Goal: Task Accomplishment & Management: Manage account settings

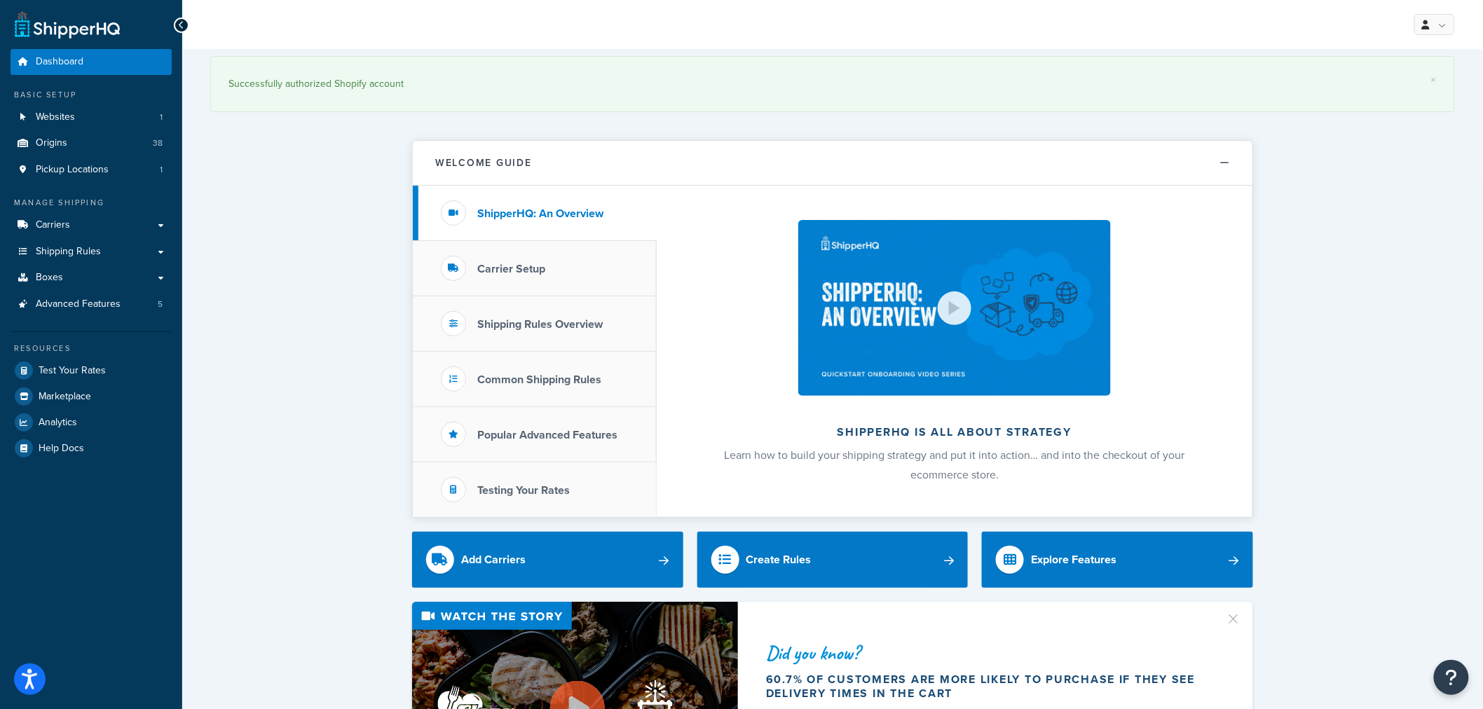
click at [85, 250] on span "Shipping Rules" at bounding box center [68, 252] width 65 height 12
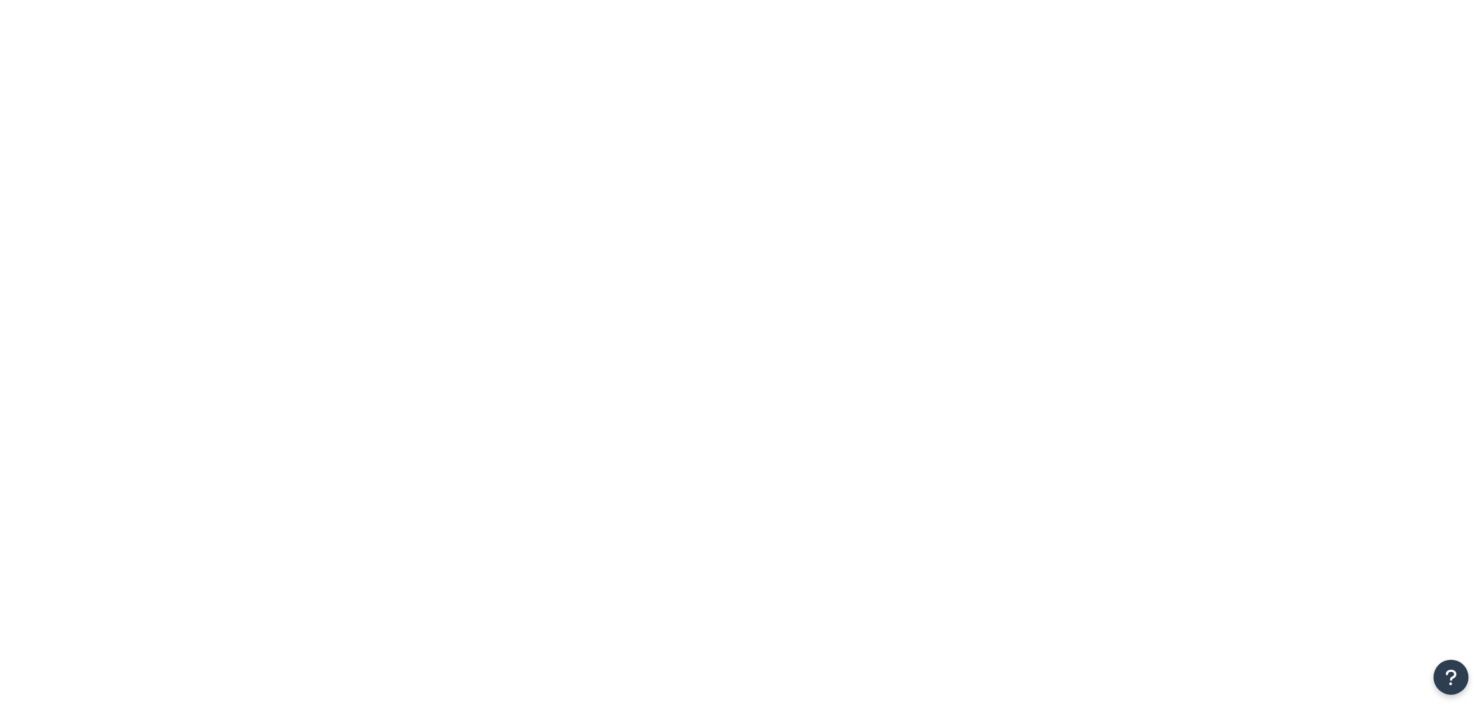
drag, startPoint x: 0, startPoint y: 0, endPoint x: 338, endPoint y: 251, distance: 420.8
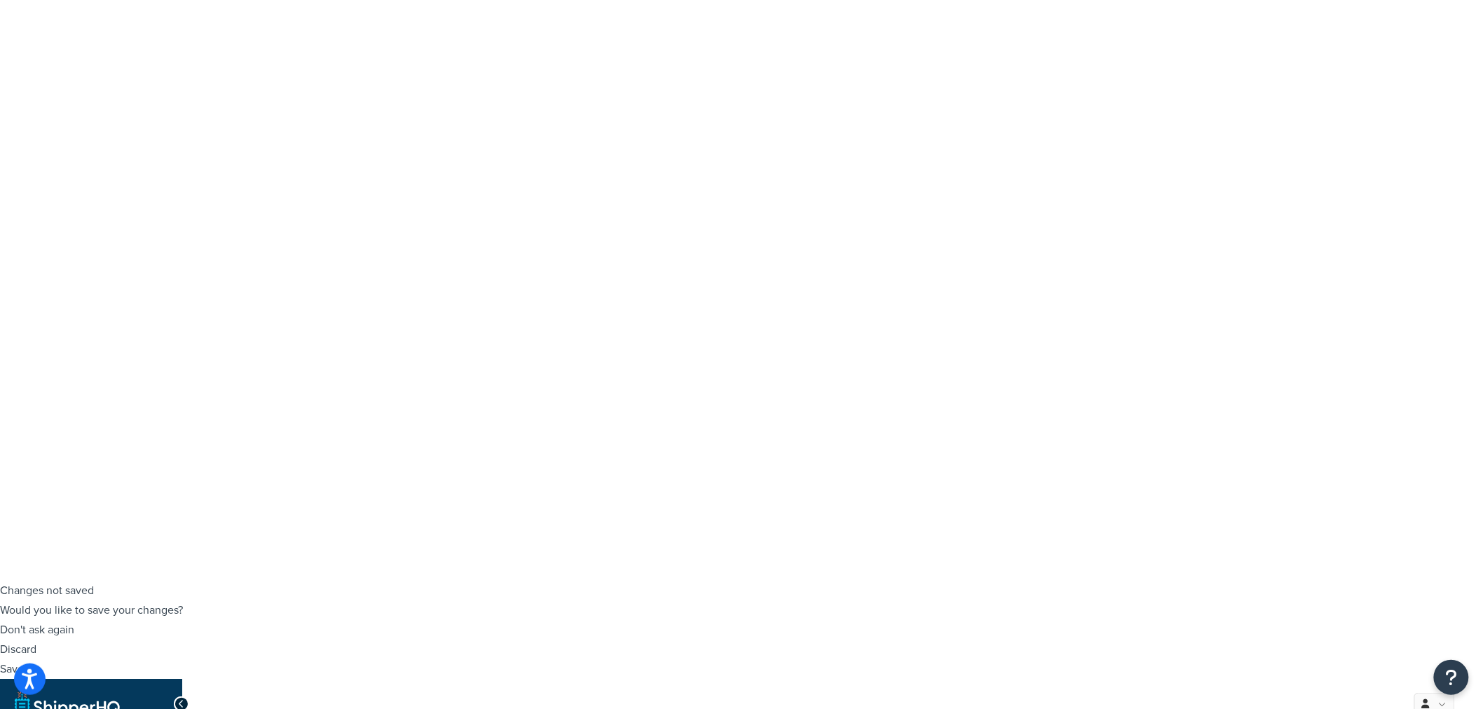
scroll to position [156, 0]
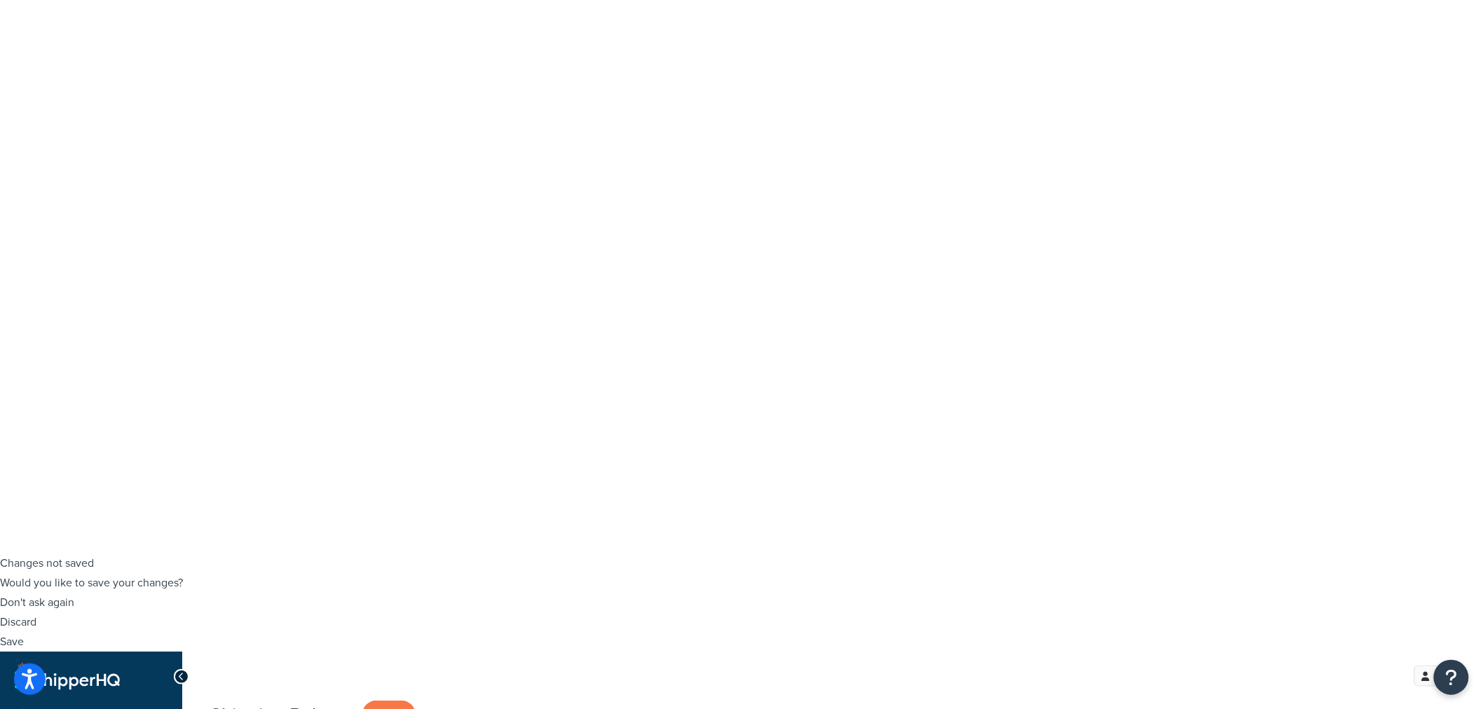
type input "perennial"
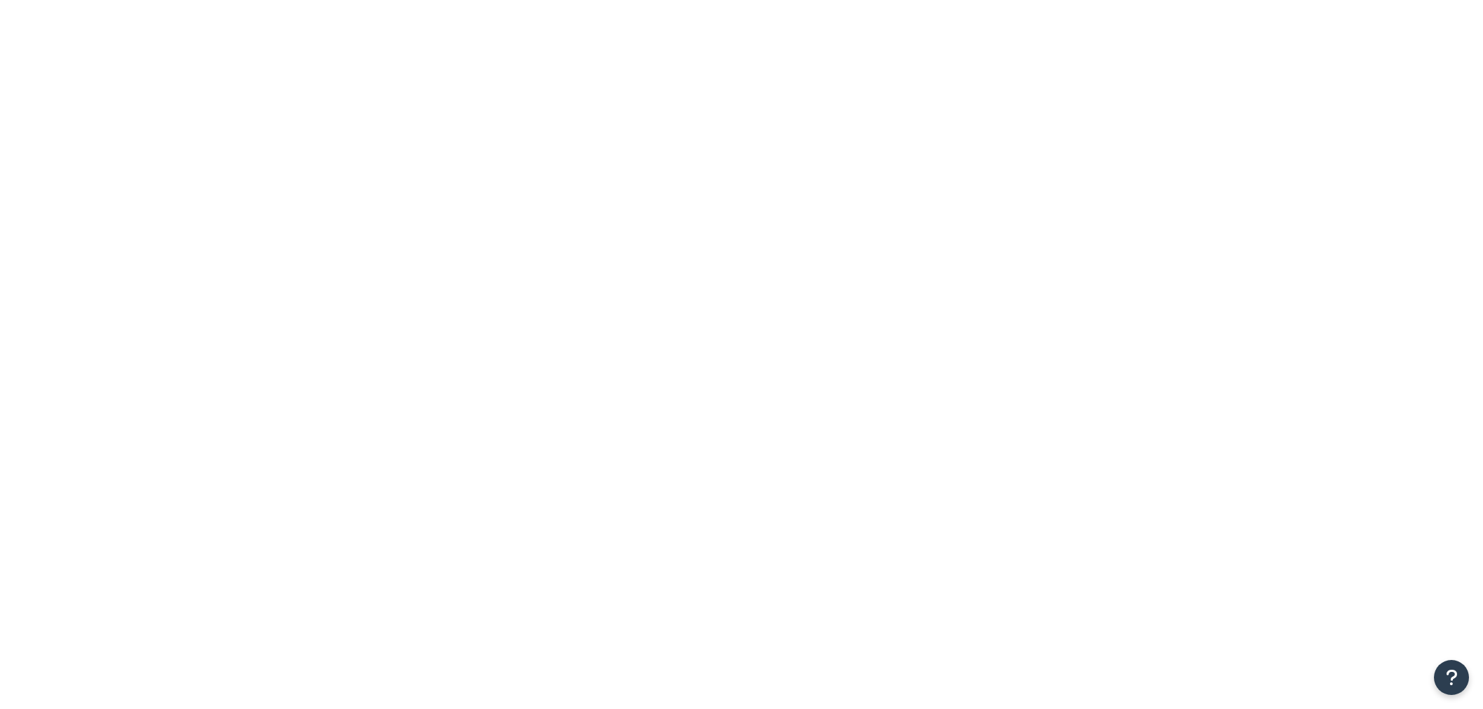
select select "BOX"
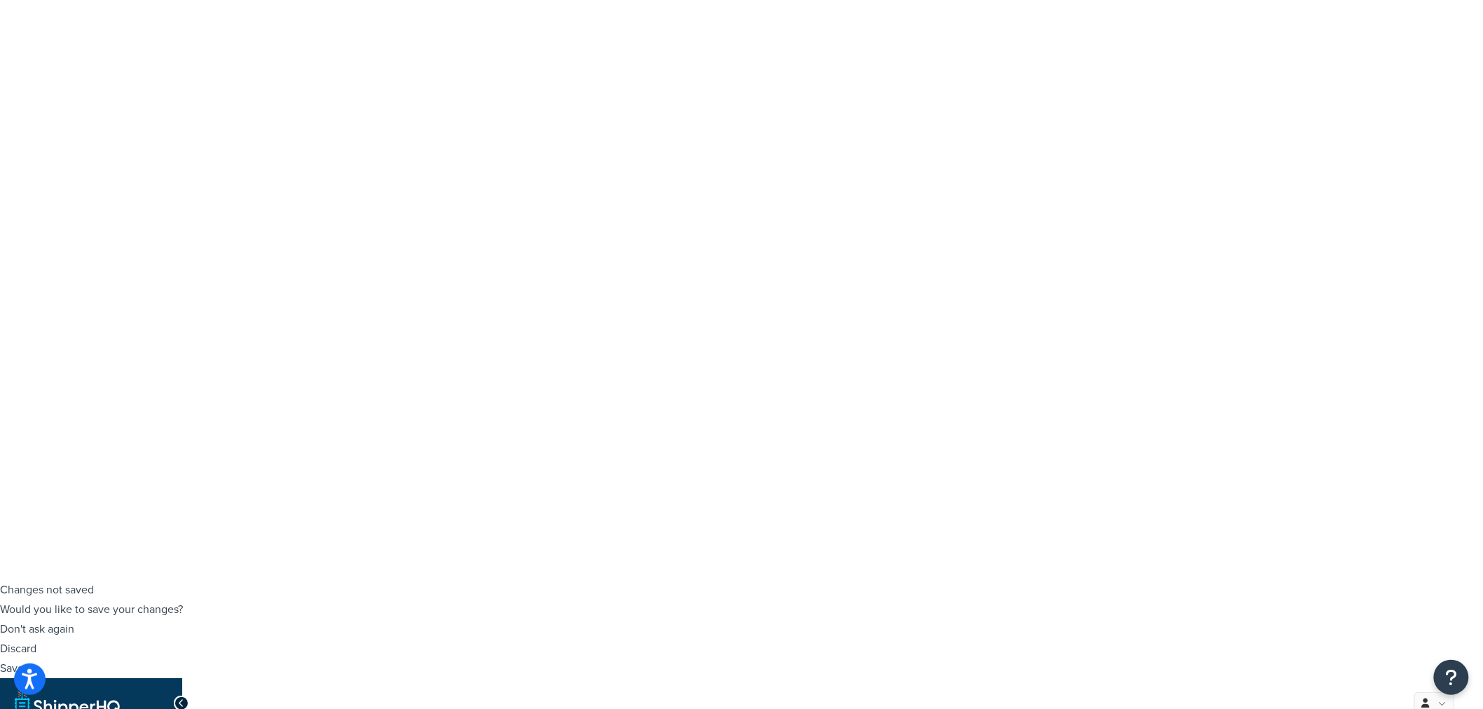
scroll to position [156, 0]
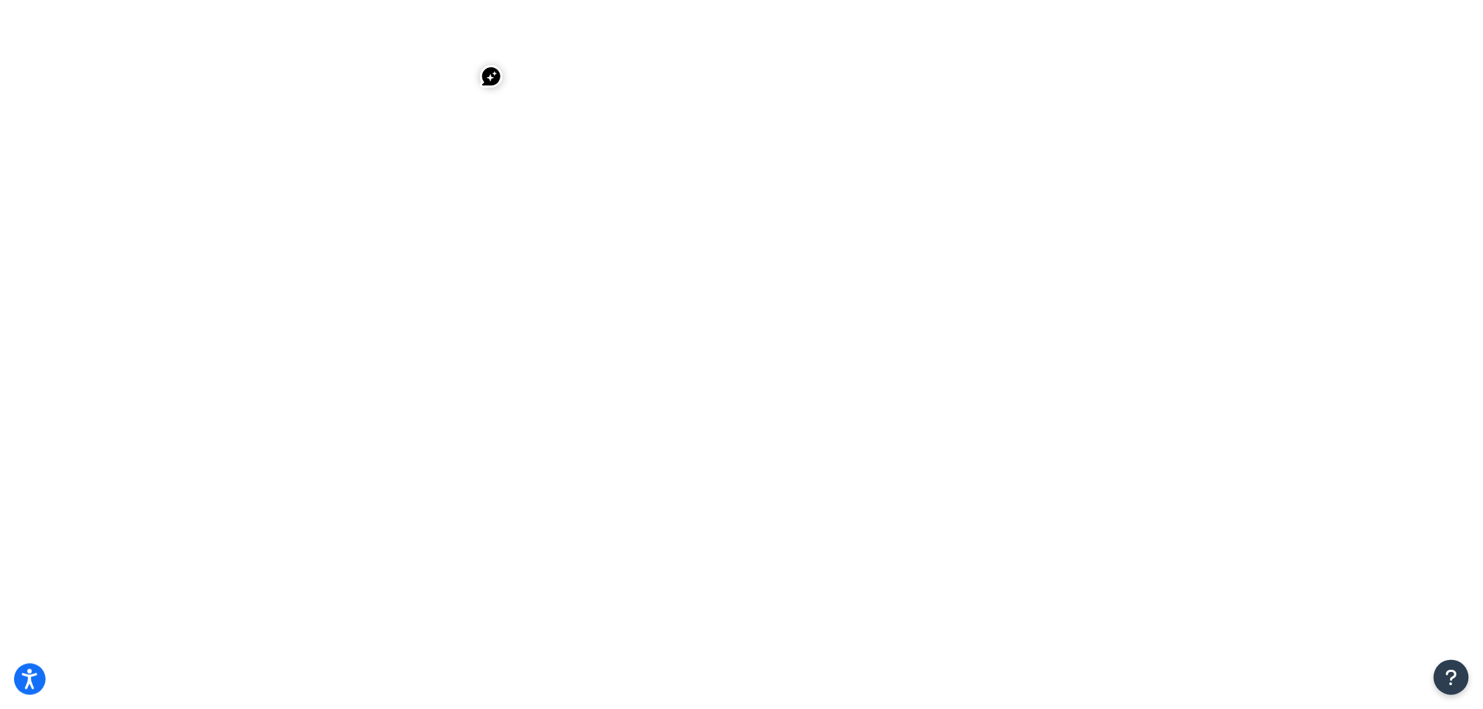
select select "BOX"
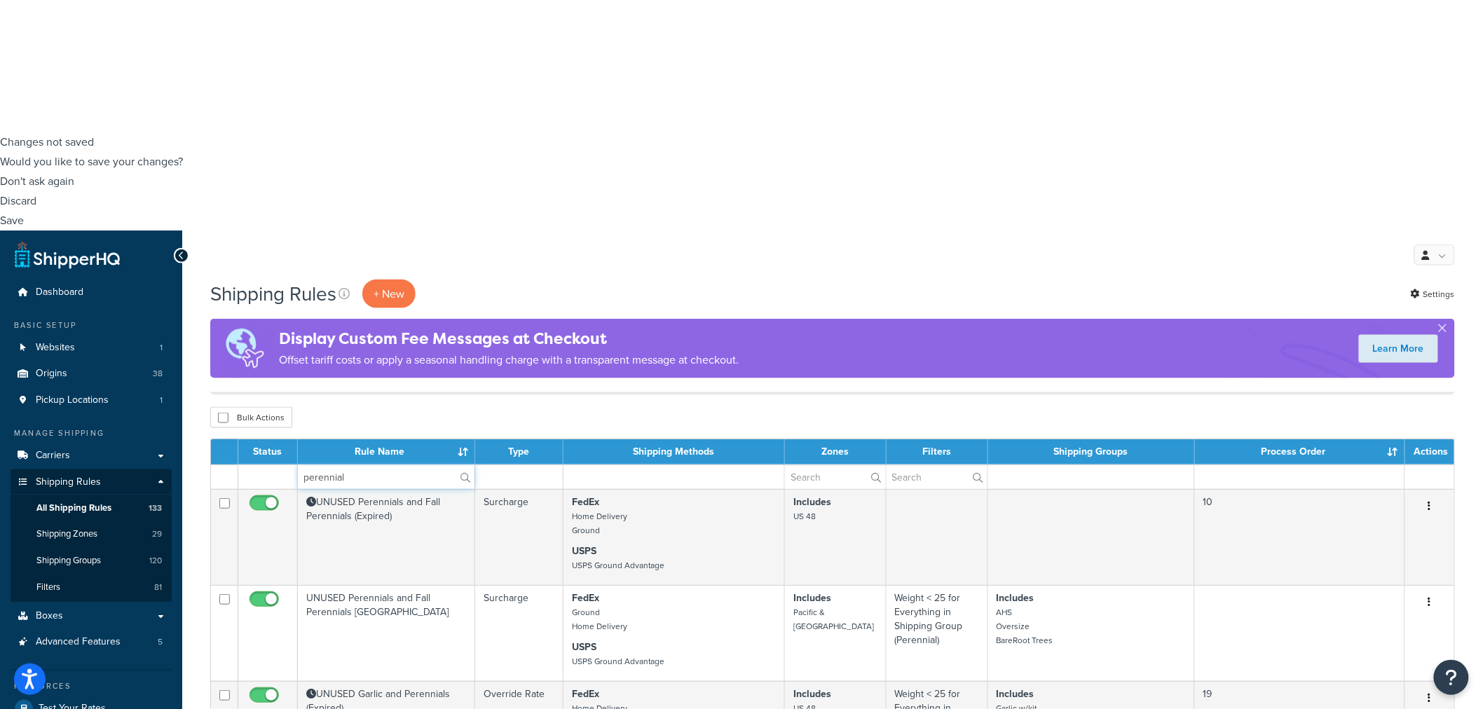
scroll to position [622, 0]
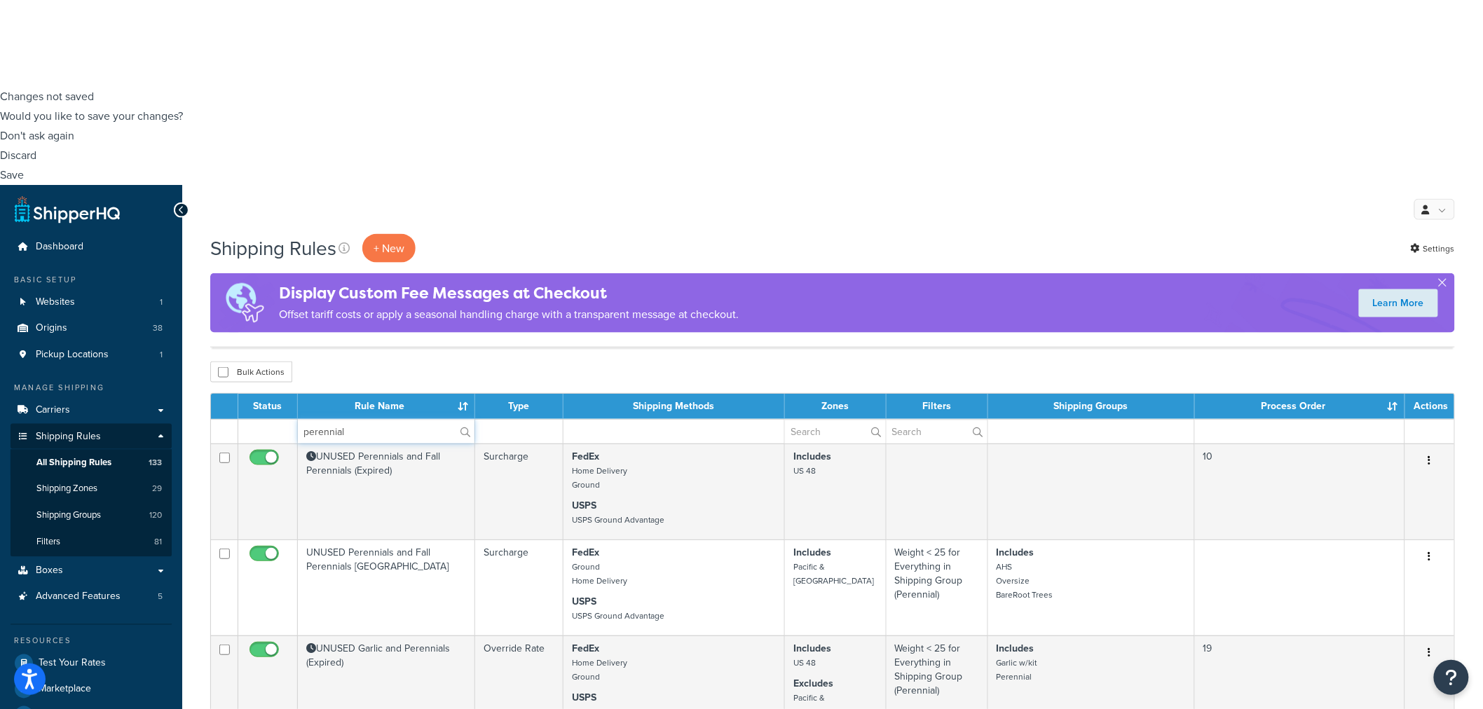
type input "perennial"
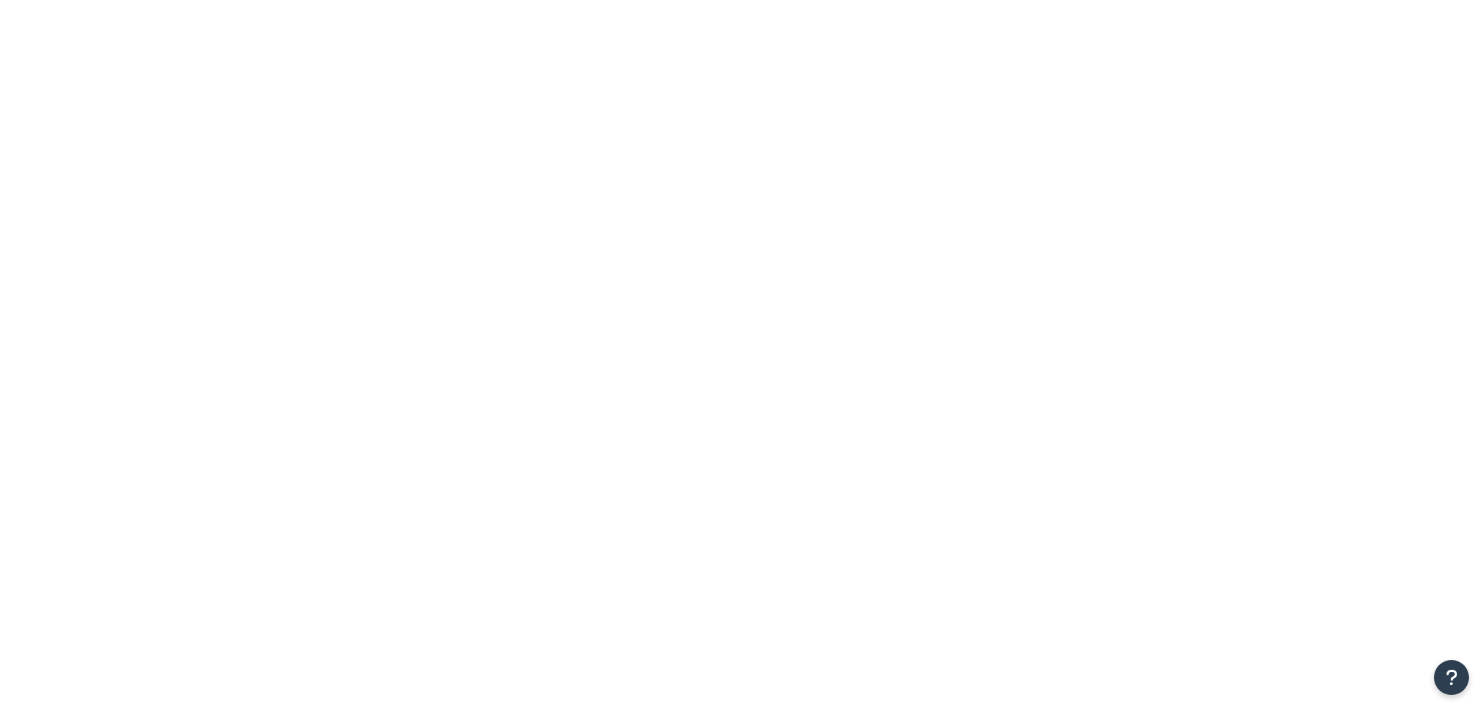
select select "SHIPPING_GROUP"
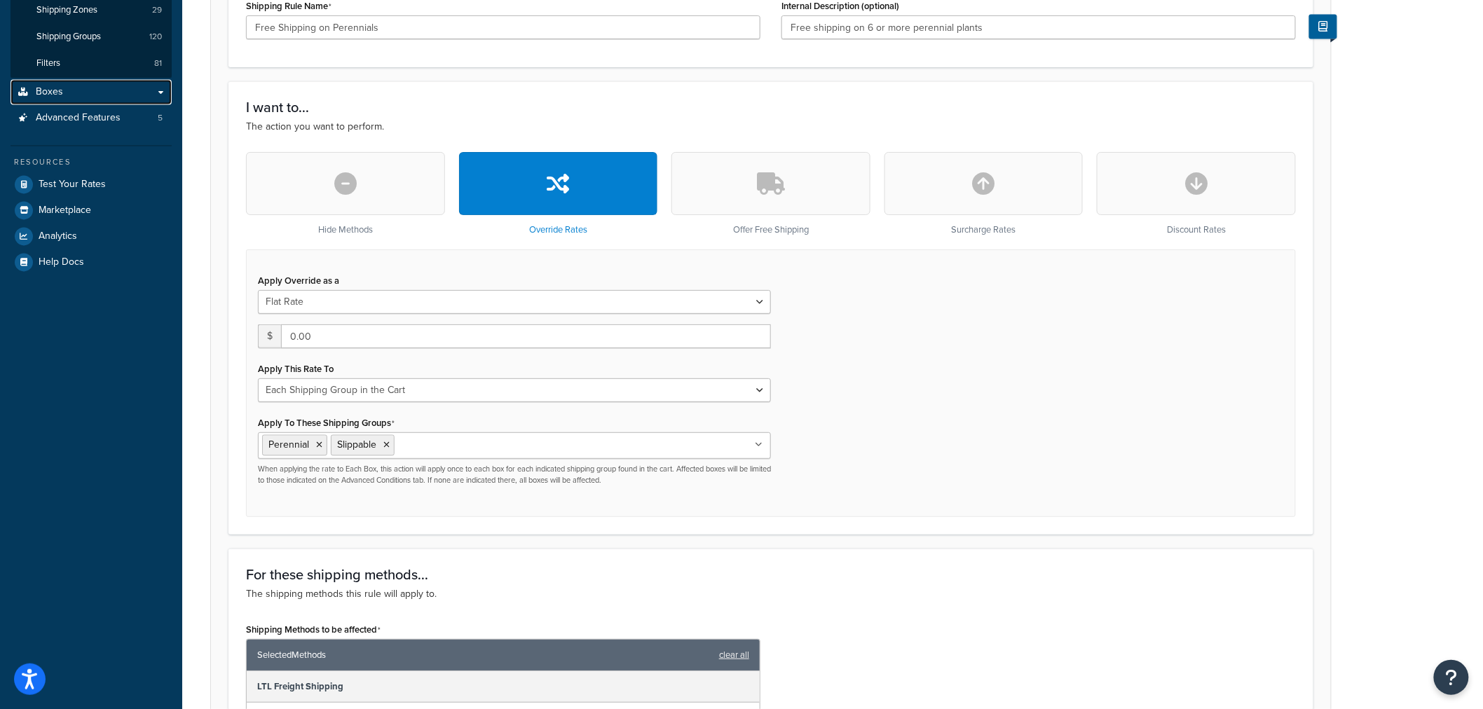
scroll to position [1102, 0]
